Goal: Navigation & Orientation: Find specific page/section

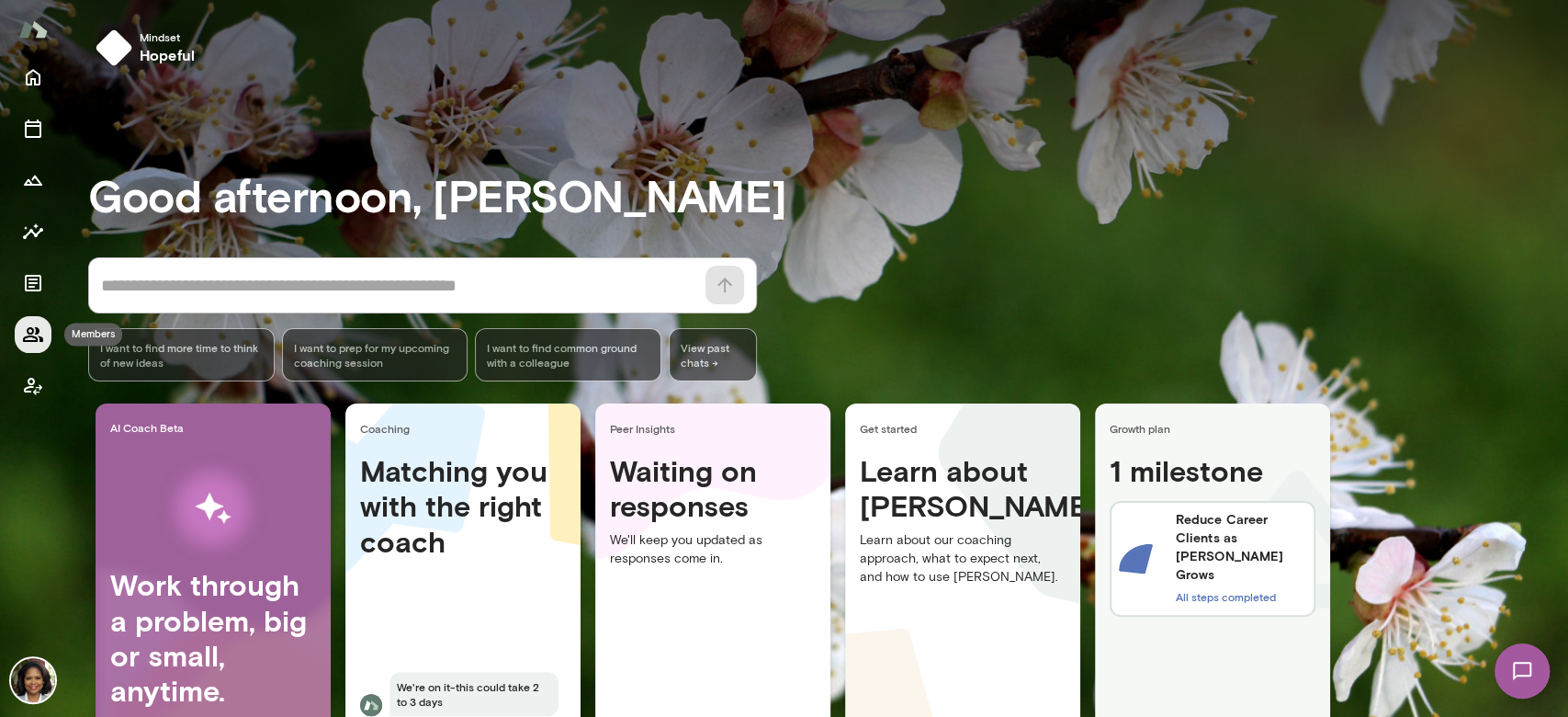
click at [31, 323] on icon "Members" at bounding box center [33, 334] width 22 height 22
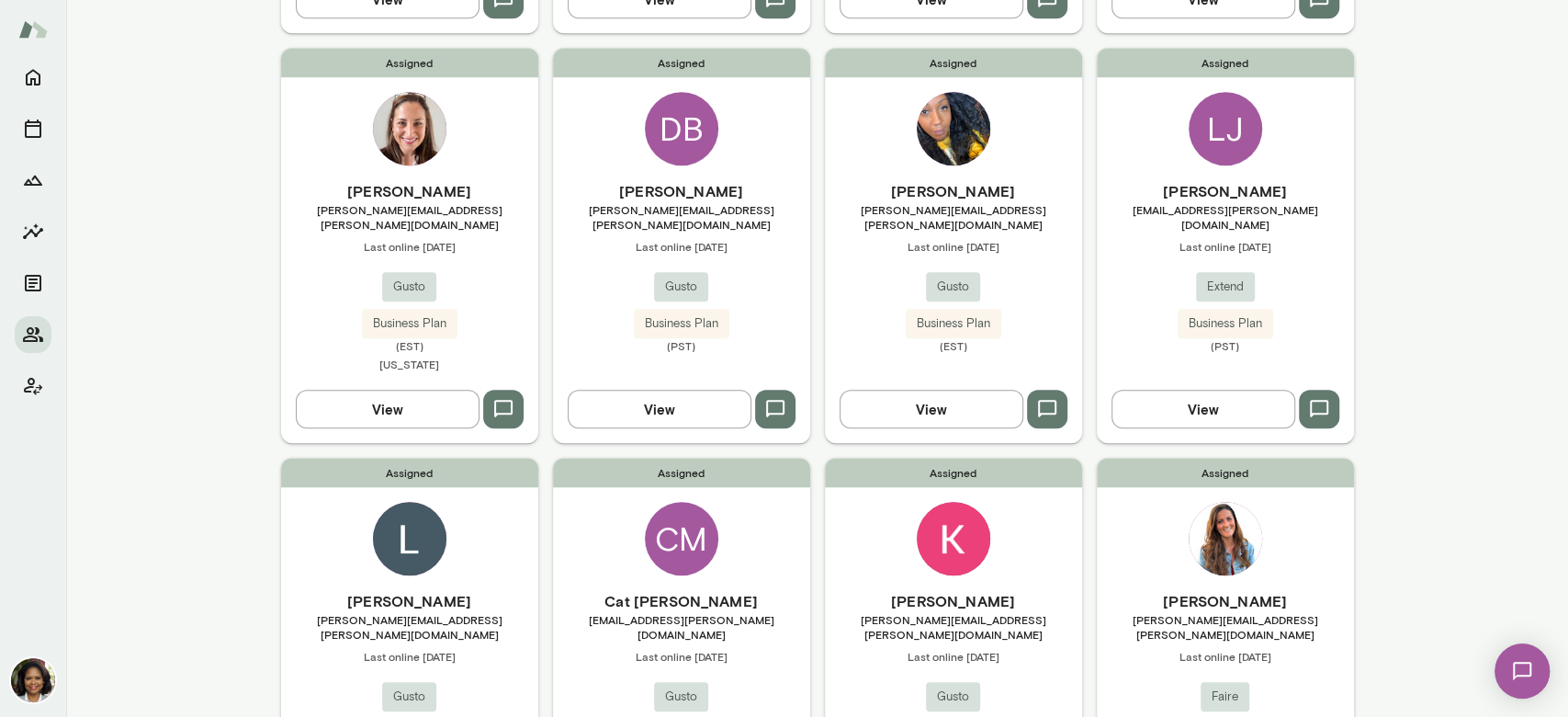
scroll to position [979, 0]
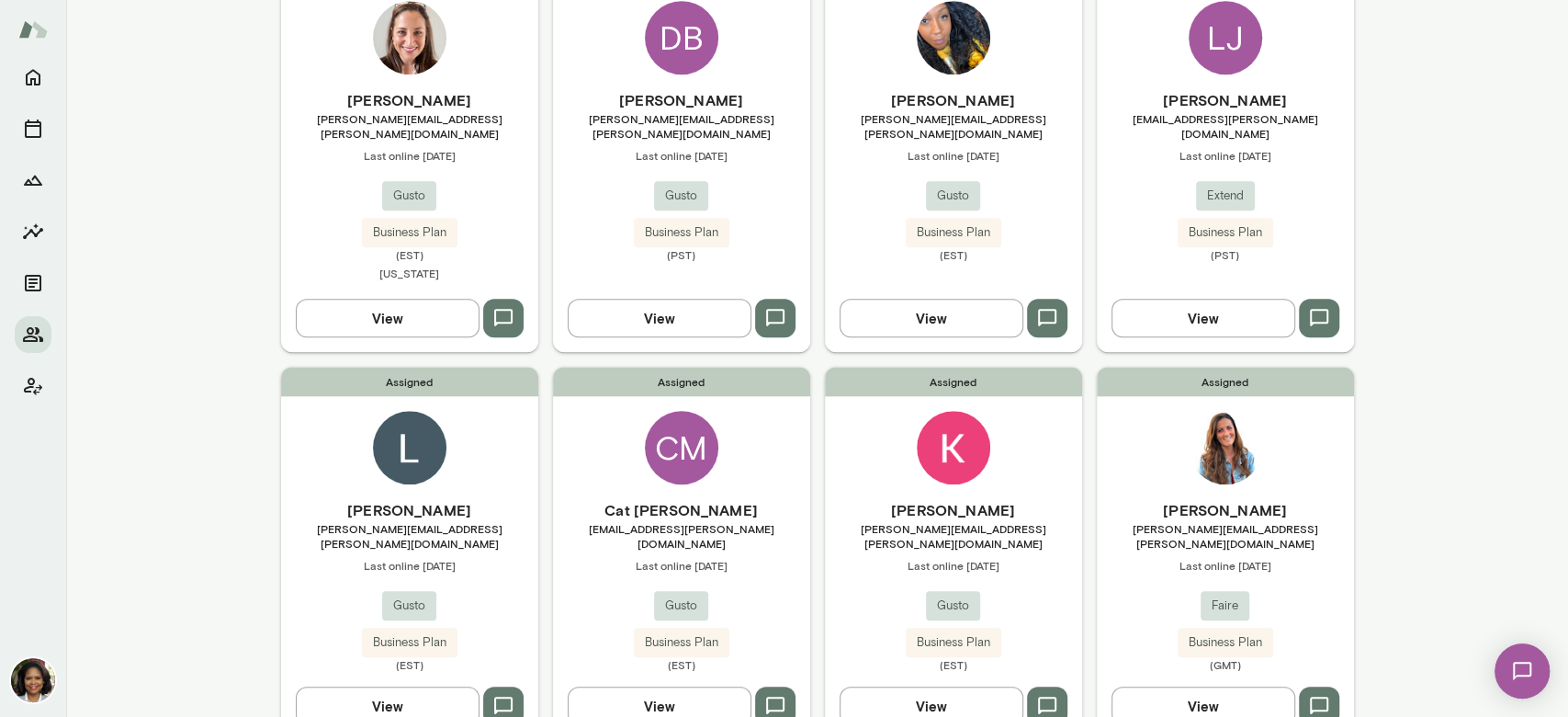
click at [1201, 115] on span "[EMAIL_ADDRESS][PERSON_NAME][DOMAIN_NAME]" at bounding box center [1225, 126] width 257 height 30
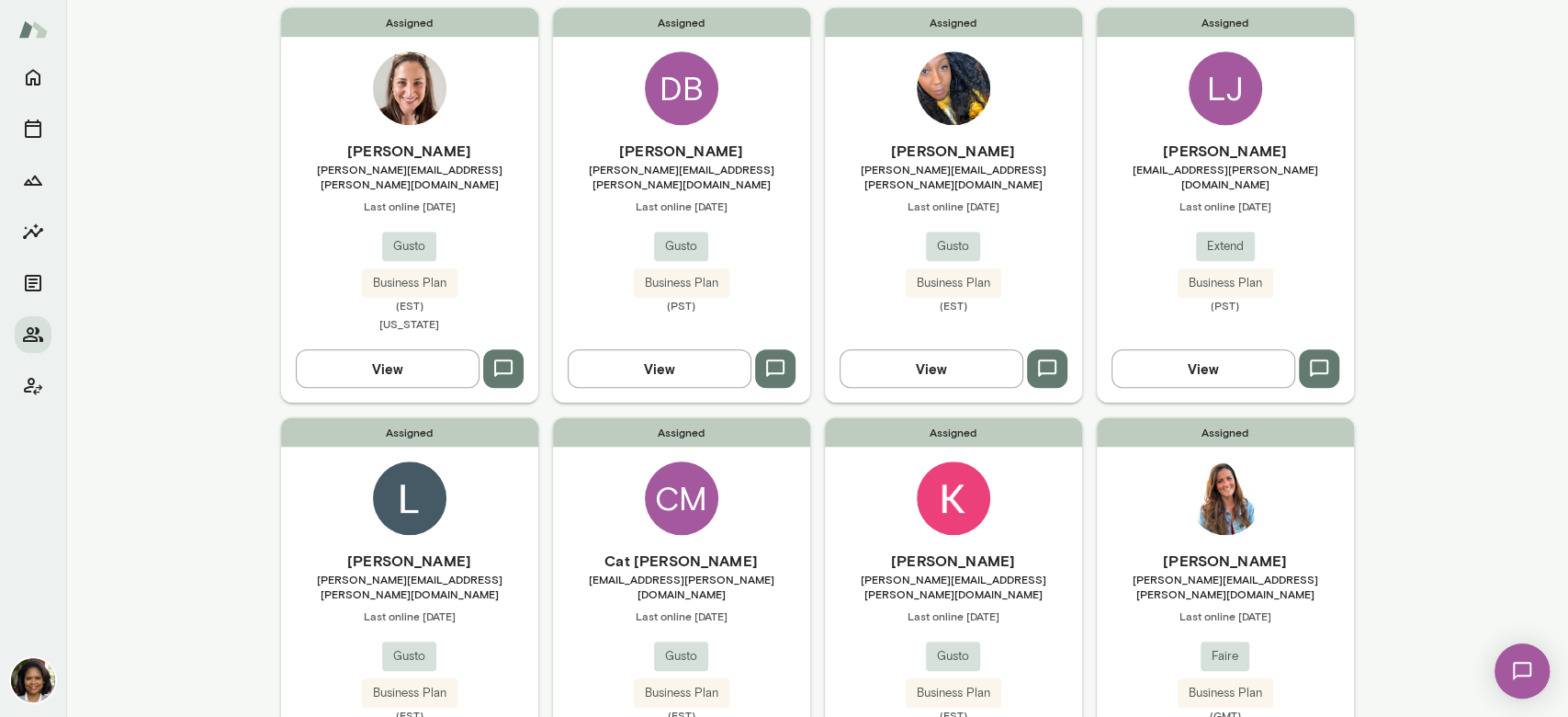
scroll to position [1412, 0]
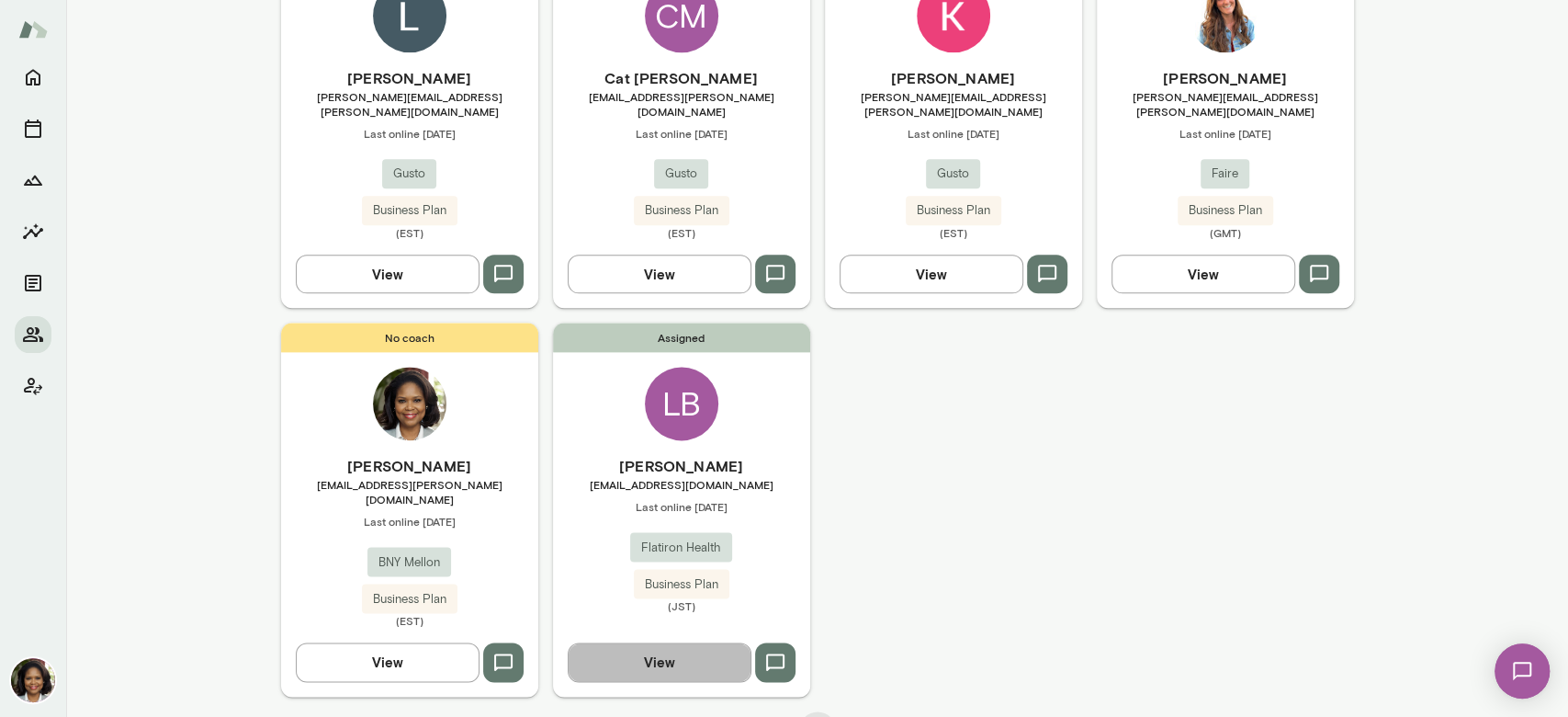
click at [651, 642] on button "View" at bounding box center [659, 661] width 183 height 39
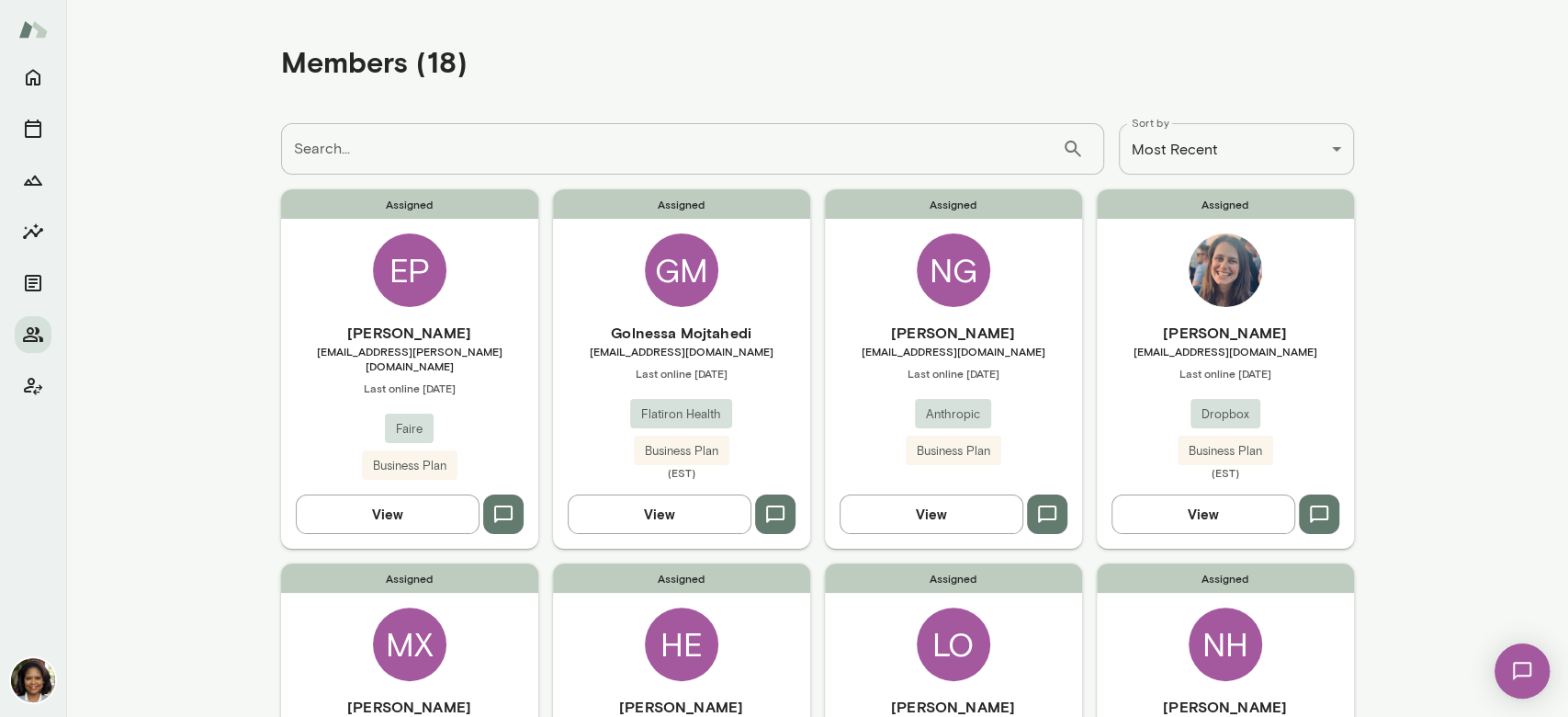
click at [970, 396] on div "[PERSON_NAME] [EMAIL_ADDRESS][DOMAIN_NAME] Last online [DATE] Anthropic Busines…" at bounding box center [954, 393] width 257 height 144
